Goal: Information Seeking & Learning: Learn about a topic

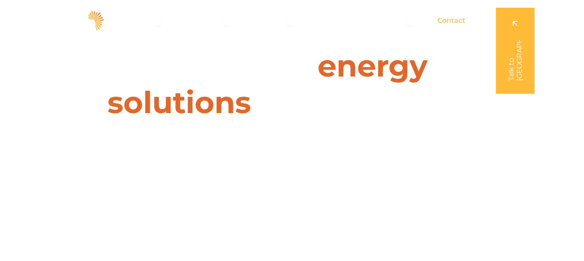
click at [454, 22] on span "Contact" at bounding box center [451, 20] width 28 height 10
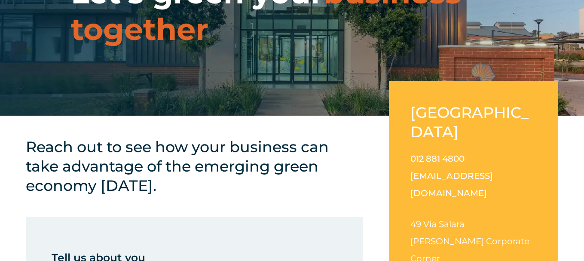
scroll to position [129, 0]
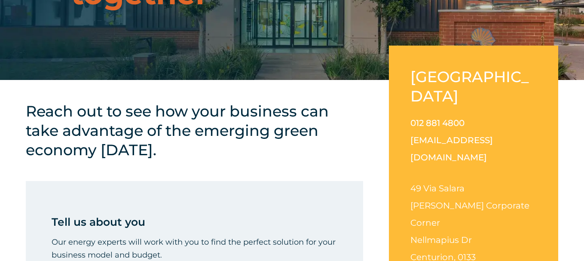
drag, startPoint x: 440, startPoint y: 85, endPoint x: 493, endPoint y: 196, distance: 123.2
click at [495, 199] on div "South Africa 012 881 4800 info@solarafrica.com 49 Via Salara Irene Corporate Co…" at bounding box center [473, 173] width 169 height 255
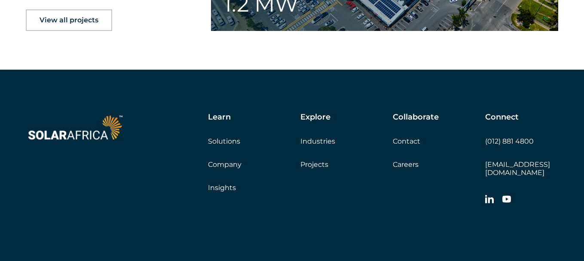
scroll to position [1435, 0]
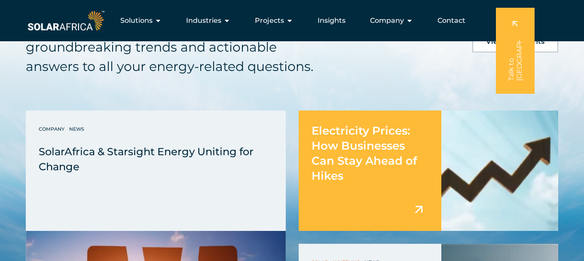
scroll to position [2063, 0]
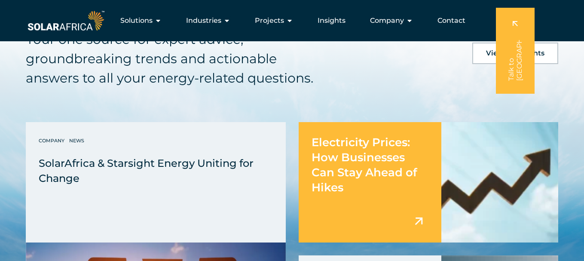
click at [416, 223] on img at bounding box center [418, 221] width 15 height 15
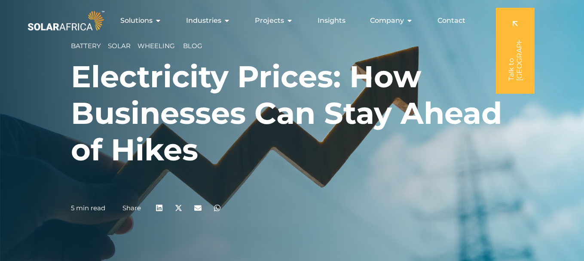
drag, startPoint x: 196, startPoint y: 208, endPoint x: 419, endPoint y: 210, distance: 222.2
click at [419, 210] on div "5 min read Share" at bounding box center [292, 208] width 442 height 21
click at [412, 23] on icon "Menu" at bounding box center [409, 20] width 7 height 7
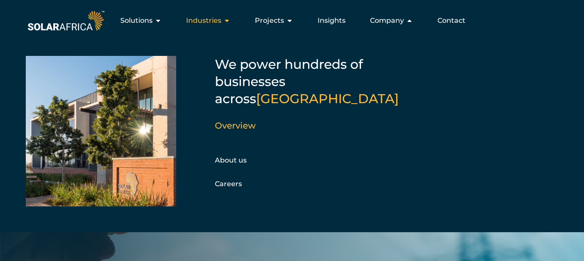
click at [230, 20] on icon "Menu" at bounding box center [226, 20] width 7 height 7
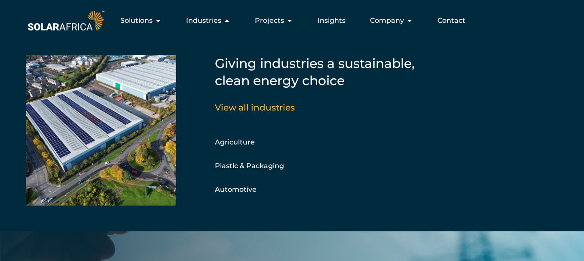
click at [432, 138] on div "Agriculture Manufacturing Retail Plastic & Packaging Corporate Parks Automotive…" at bounding box center [344, 170] width 258 height 69
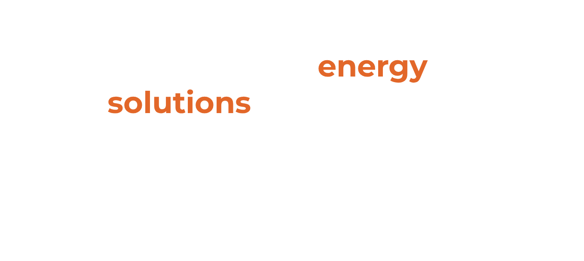
scroll to position [2149, 0]
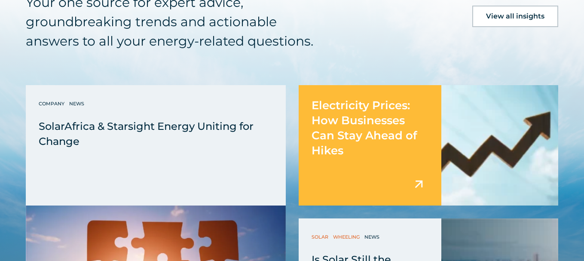
click at [378, 98] on span "Electricity Prices: How Businesses Can Stay Ahead of Hikes" at bounding box center [365, 127] width 106 height 59
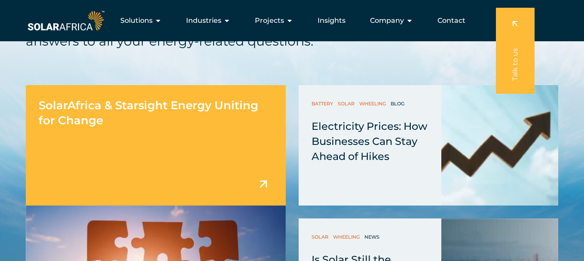
click at [264, 189] on img at bounding box center [263, 184] width 15 height 15
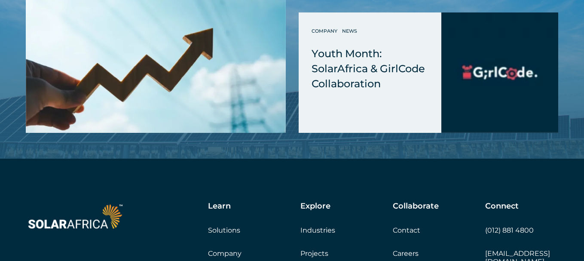
scroll to position [2492, 0]
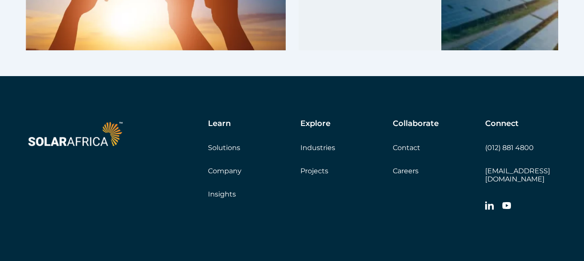
scroll to position [2321, 0]
